Goal: Check status: Check status

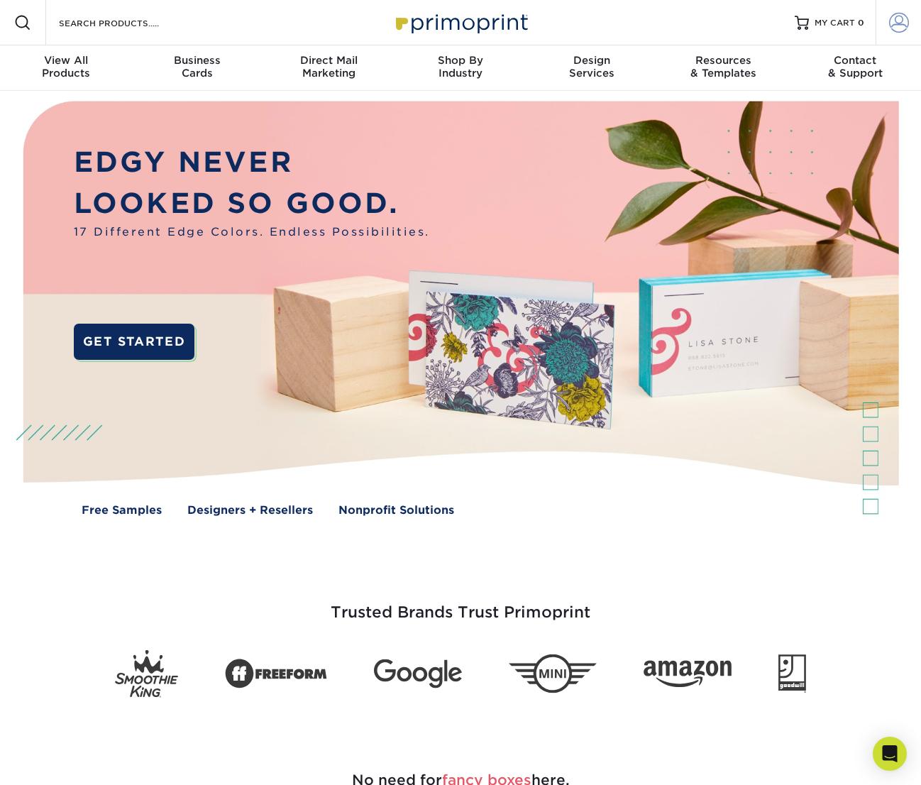
click at [889, 24] on span at bounding box center [899, 23] width 20 height 20
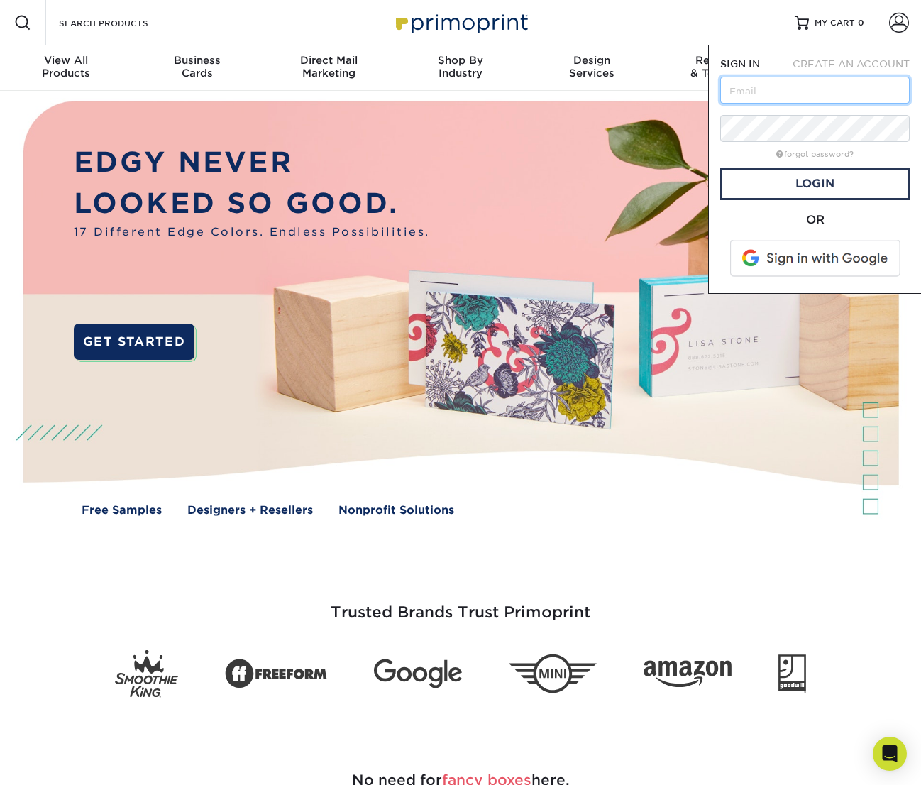
type input "[EMAIL_ADDRESS][DOMAIN_NAME]"
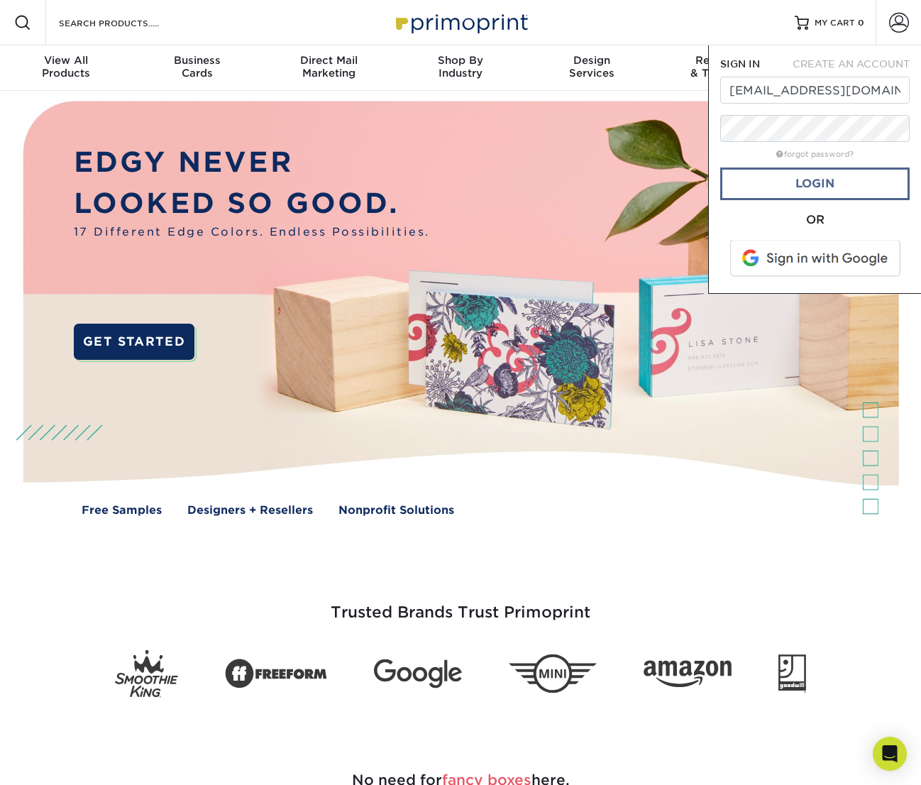
click at [834, 178] on link "Login" at bounding box center [814, 183] width 189 height 33
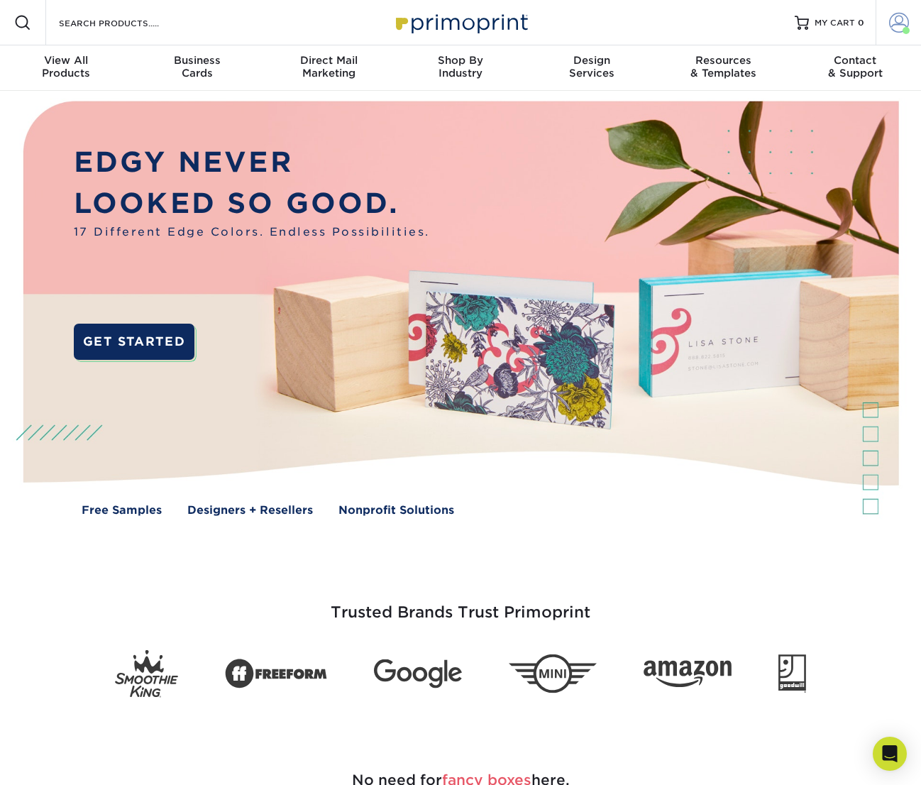
click at [898, 26] on span at bounding box center [899, 23] width 20 height 20
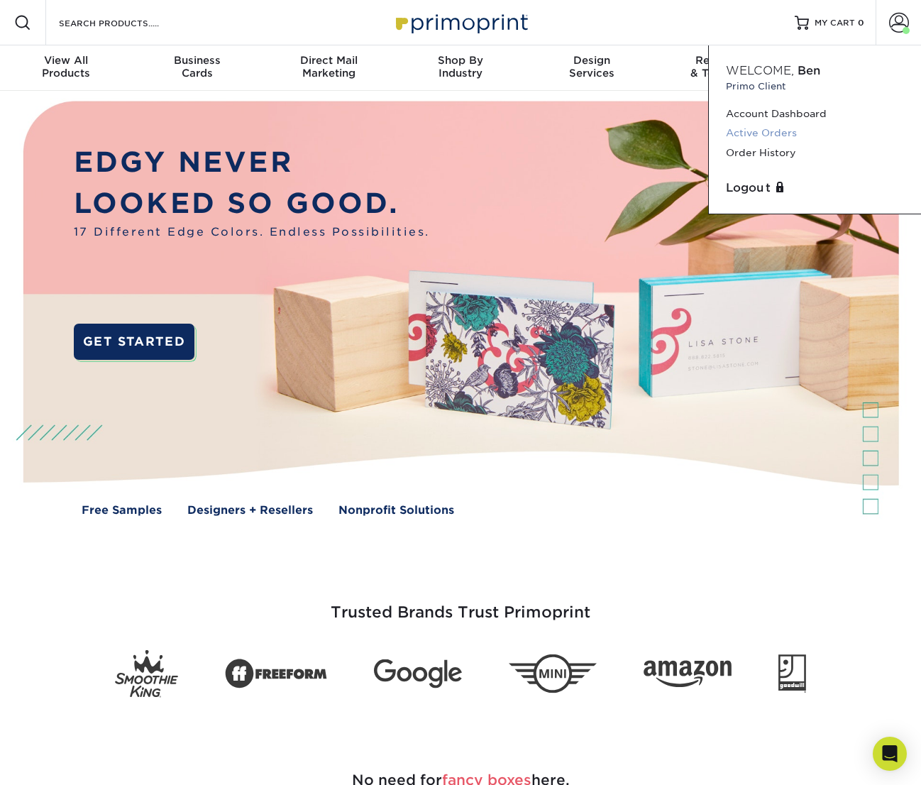
click at [780, 134] on link "Active Orders" at bounding box center [815, 132] width 178 height 19
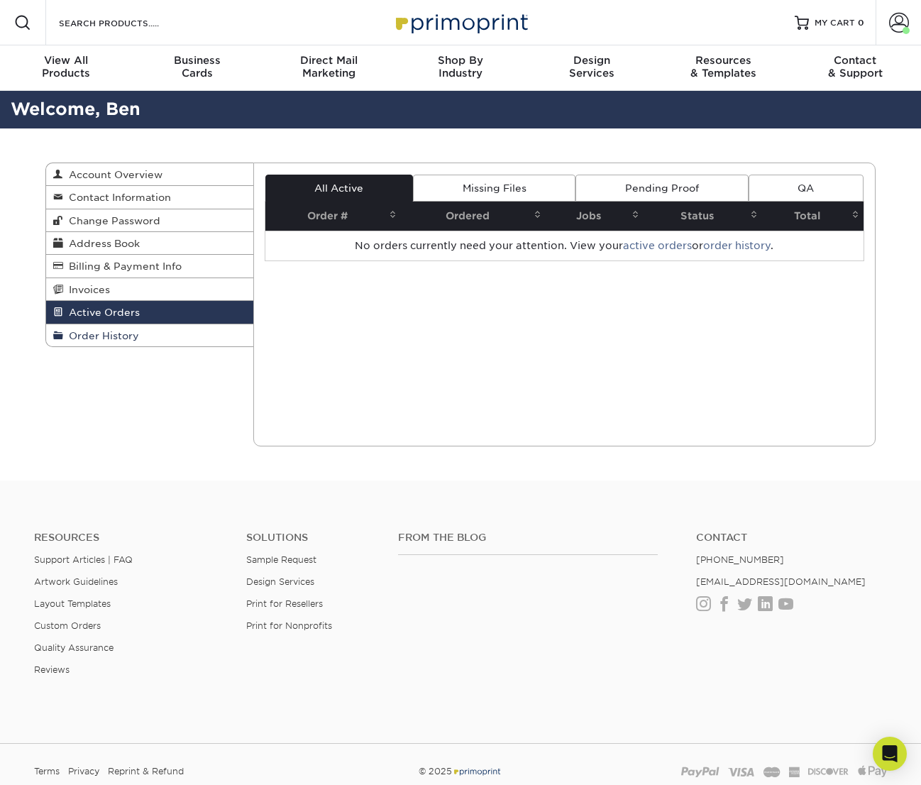
click at [143, 332] on link "Order History" at bounding box center [149, 335] width 207 height 22
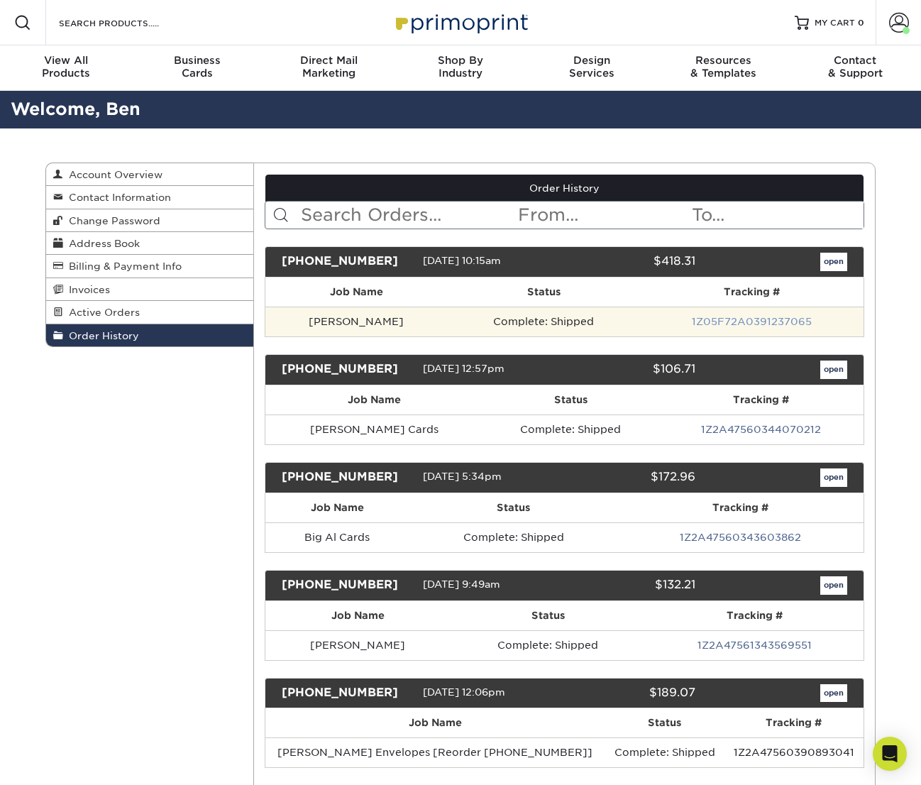
click at [702, 319] on link "1Z05F72A0391237065" at bounding box center [752, 321] width 120 height 11
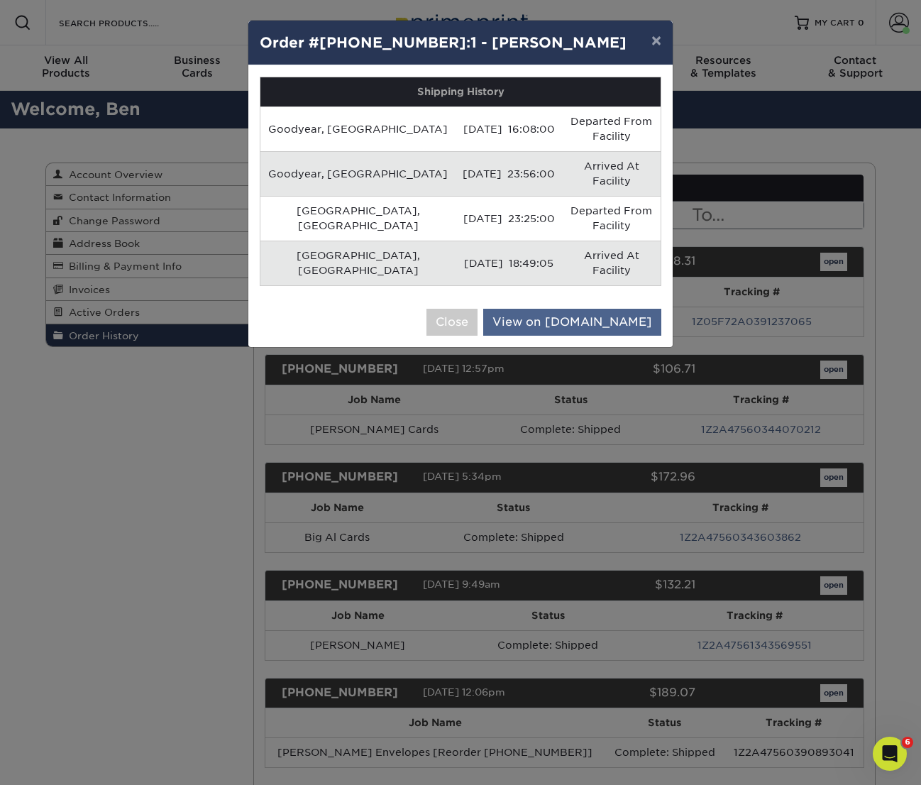
click at [603, 309] on link "View on UPS.com" at bounding box center [572, 322] width 178 height 27
